Goal: Find specific page/section: Find specific page/section

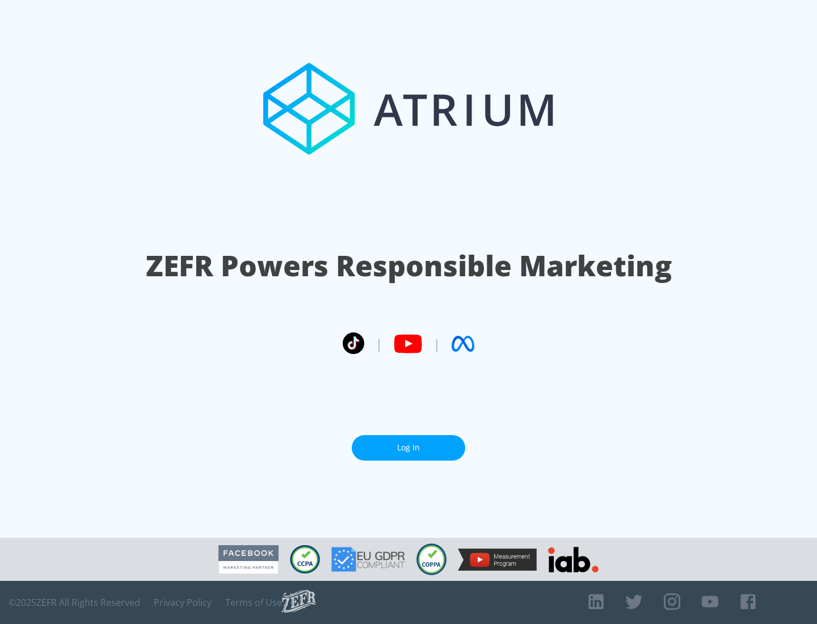
click at [408, 447] on link "Log In" at bounding box center [408, 448] width 113 height 26
